Goal: Task Accomplishment & Management: Use online tool/utility

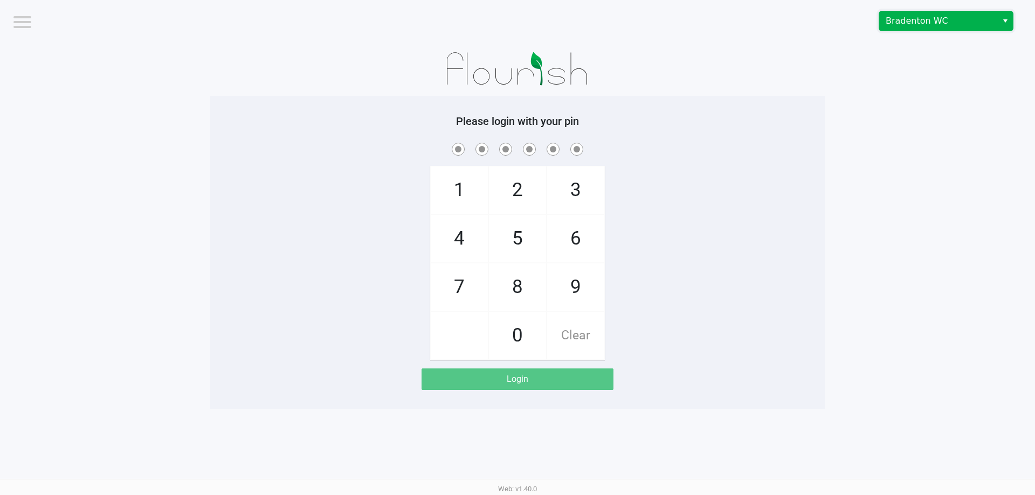
click at [899, 26] on span "Bradenton WC" at bounding box center [937, 21] width 105 height 13
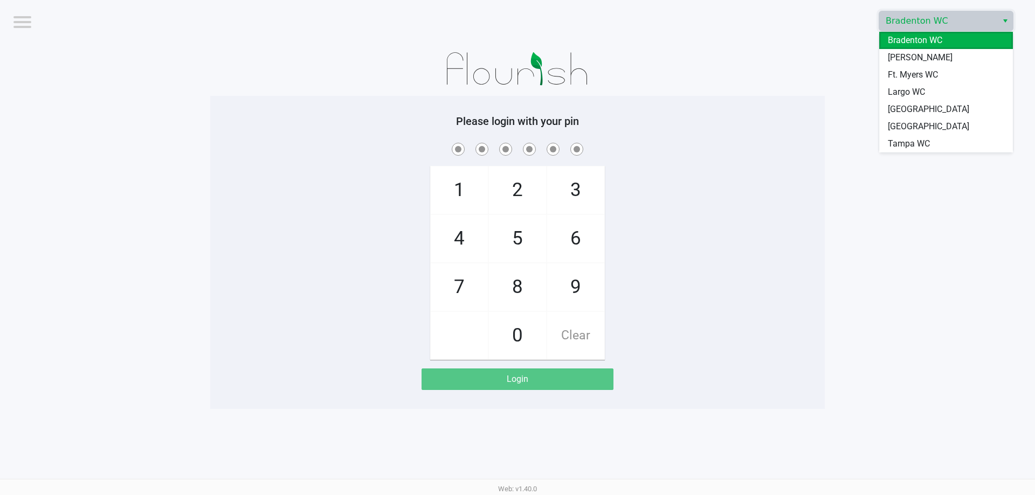
drag, startPoint x: 895, startPoint y: 92, endPoint x: 889, endPoint y: 95, distance: 7.5
click at [896, 92] on span "Largo WC" at bounding box center [906, 92] width 37 height 13
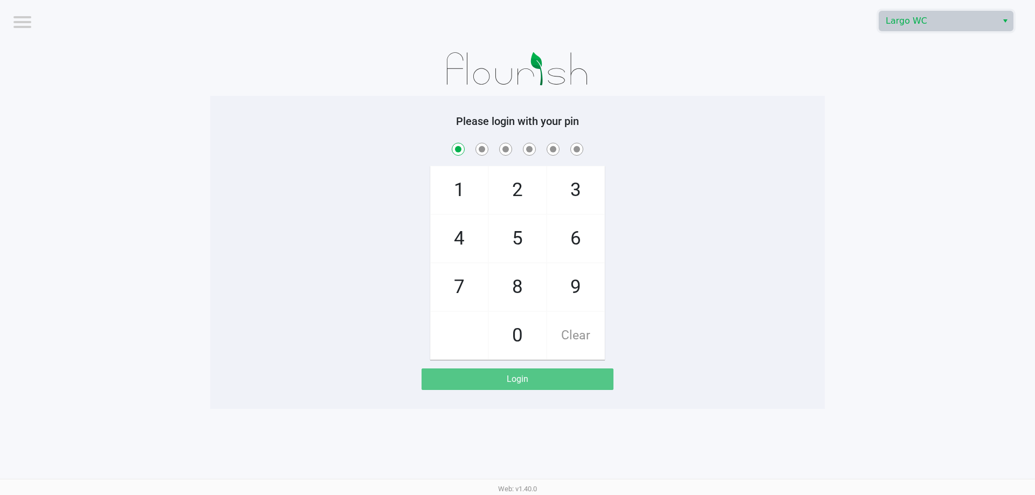
checkbox input "true"
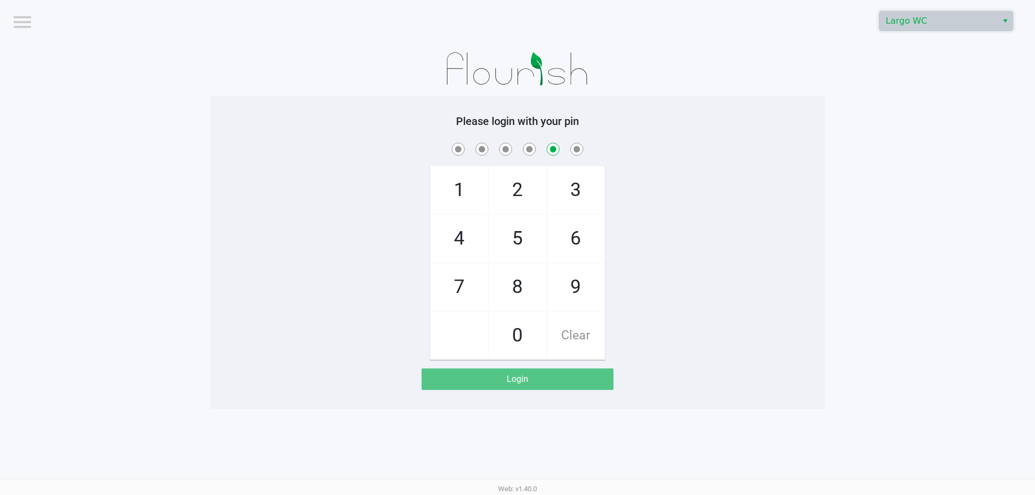
checkbox input "false"
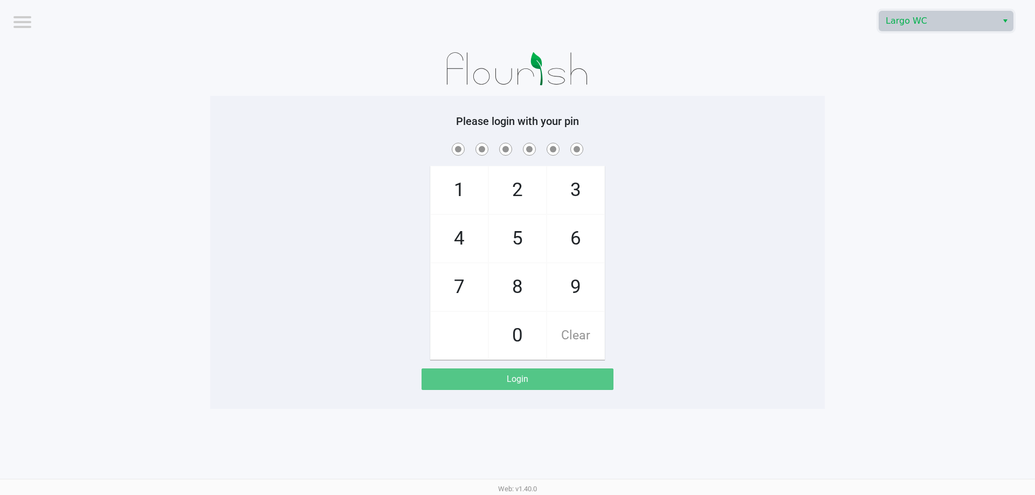
checkbox input "true"
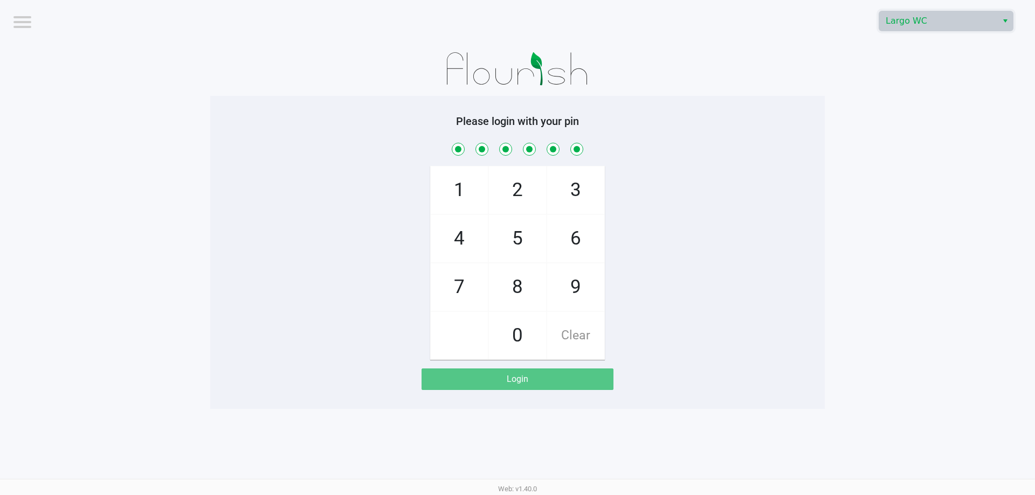
checkbox input "true"
